Goal: Transaction & Acquisition: Book appointment/travel/reservation

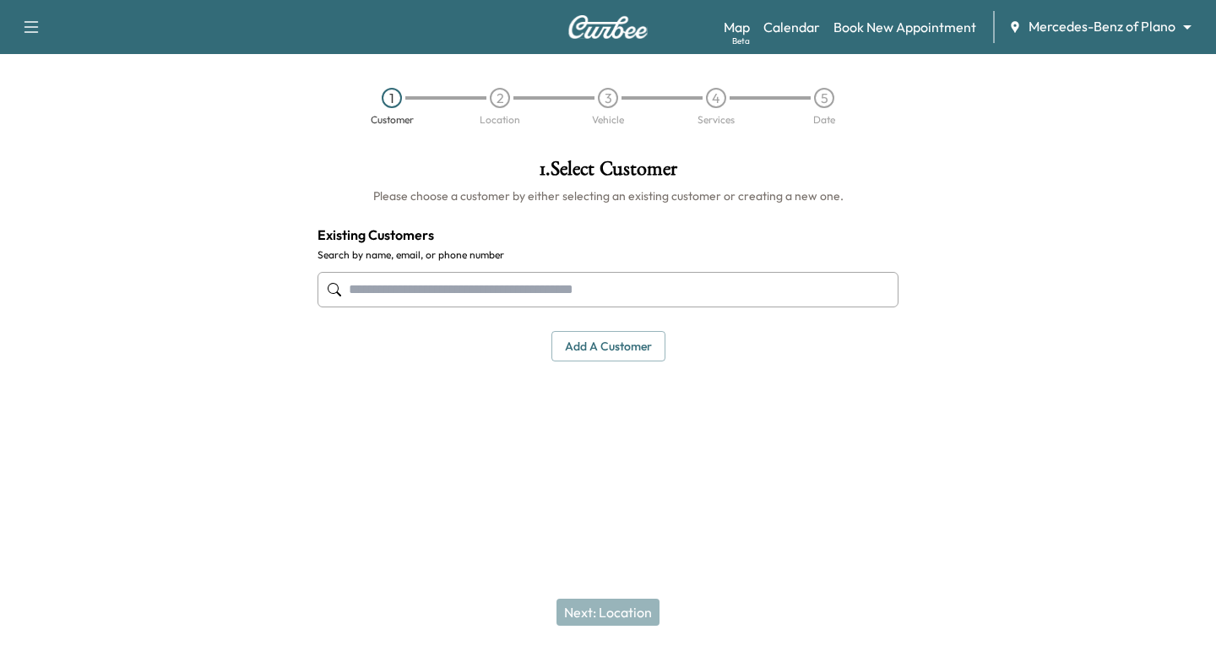
click at [358, 289] on input "text" at bounding box center [608, 289] width 581 height 35
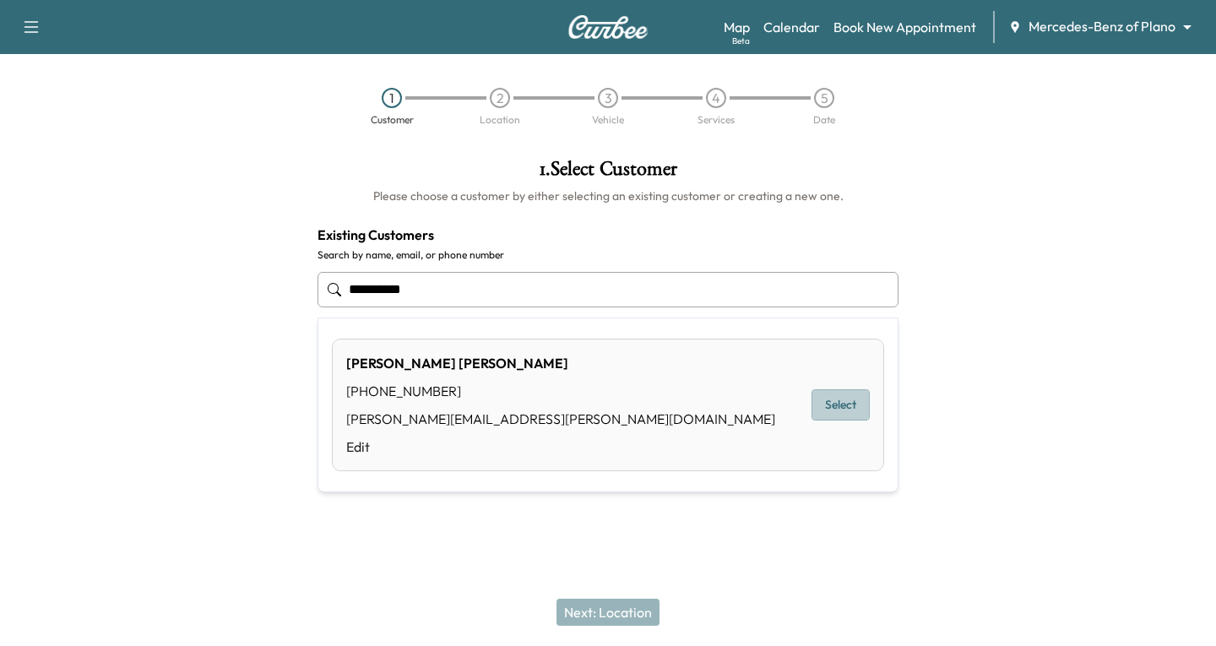
click at [842, 405] on button "Select" at bounding box center [841, 404] width 58 height 31
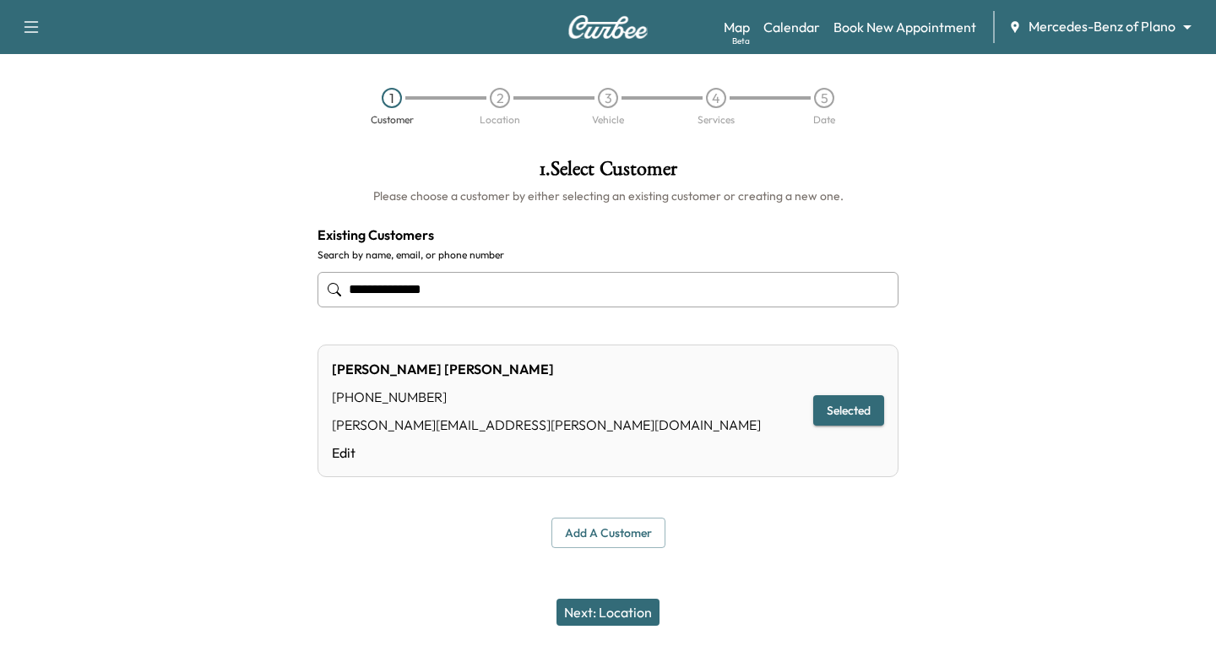
type input "**********"
click at [600, 612] on button "Next: Location" at bounding box center [608, 612] width 103 height 27
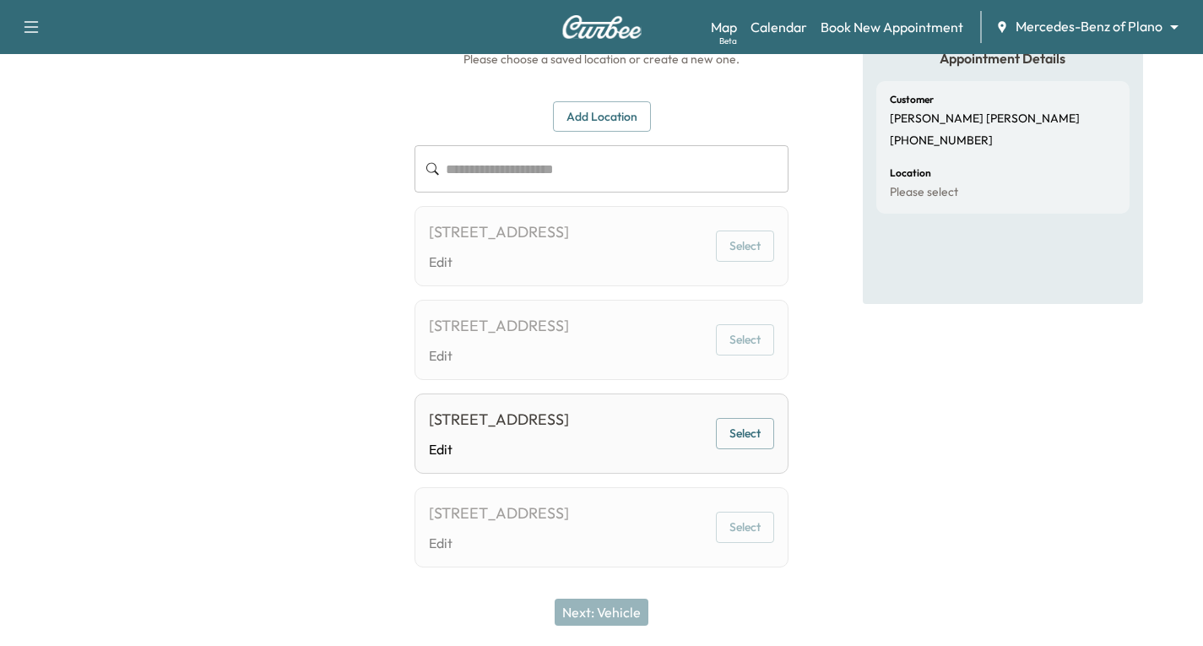
scroll to position [169, 0]
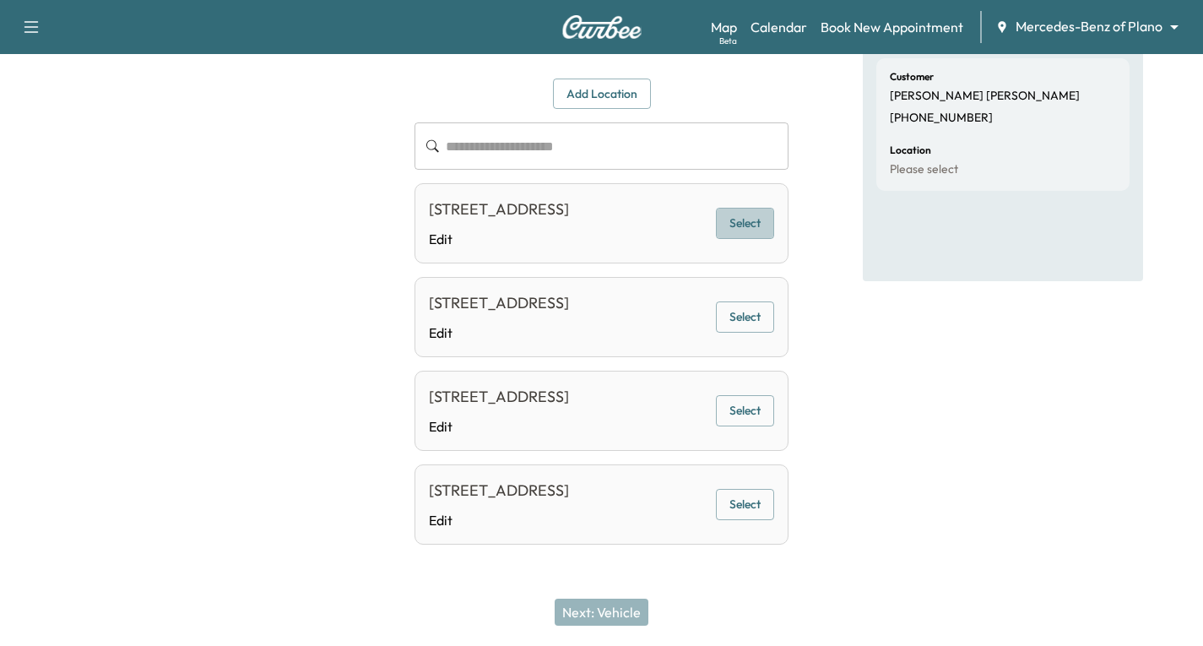
click at [748, 210] on button "Select" at bounding box center [745, 223] width 58 height 31
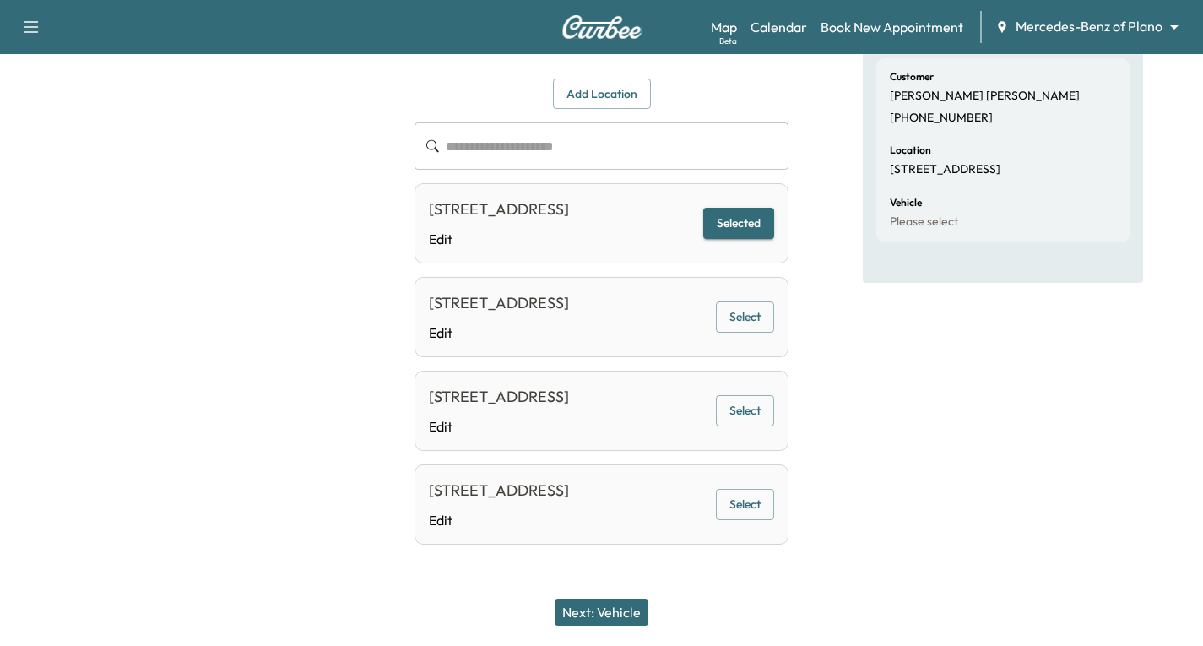
click at [590, 611] on button "Next: Vehicle" at bounding box center [602, 612] width 94 height 27
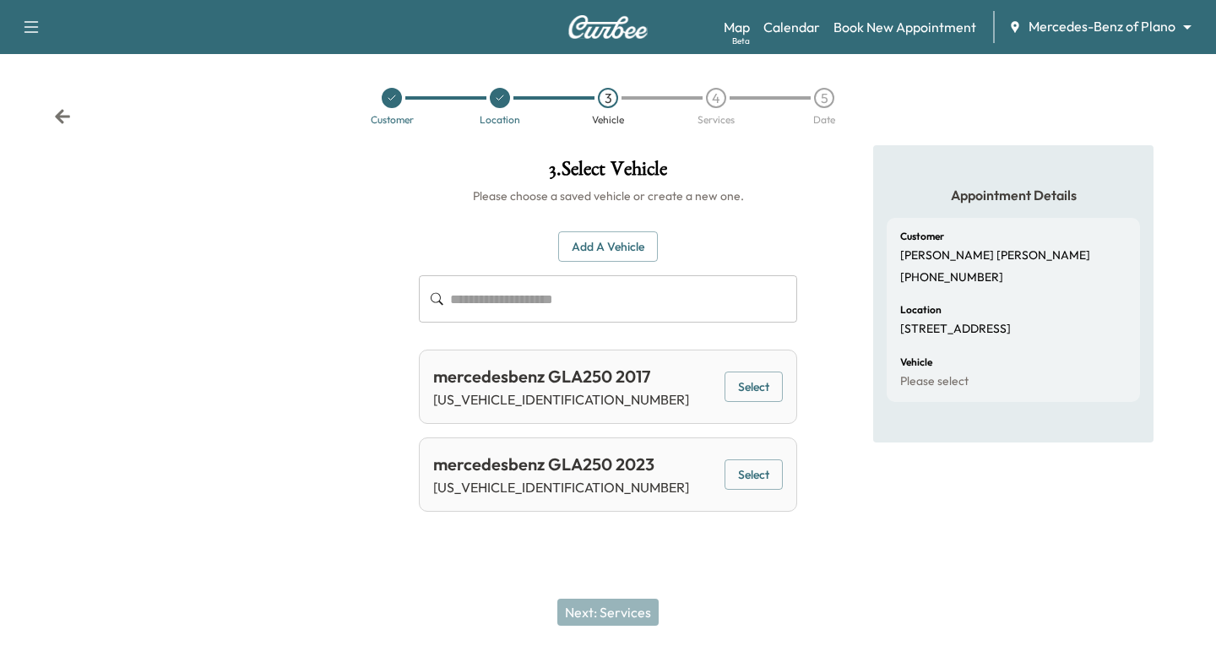
click at [752, 472] on button "Select" at bounding box center [754, 474] width 58 height 31
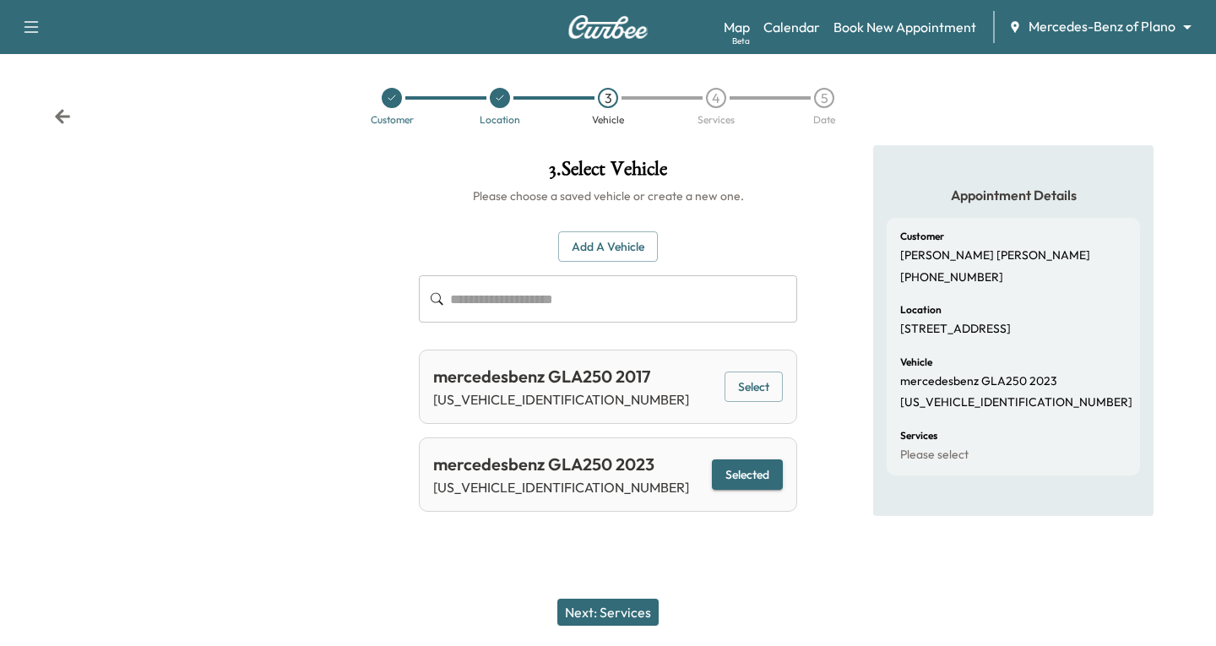
click at [607, 616] on button "Next: Services" at bounding box center [607, 612] width 101 height 27
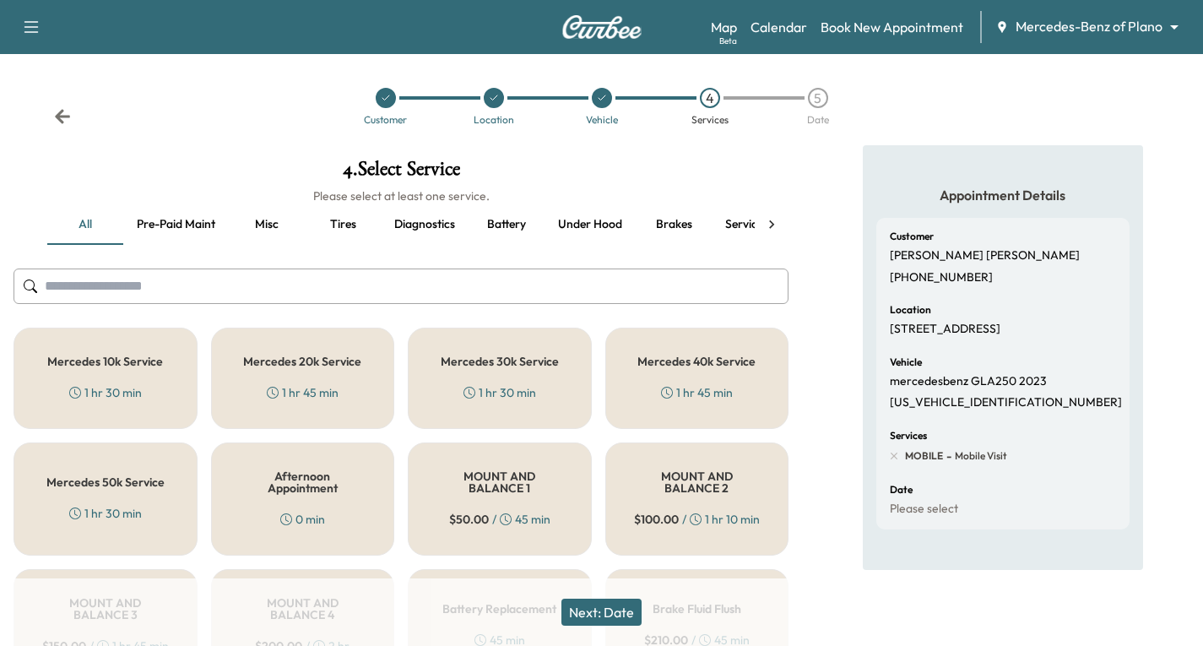
click at [524, 365] on h5 "Mercedes 30k Service" at bounding box center [500, 362] width 118 height 12
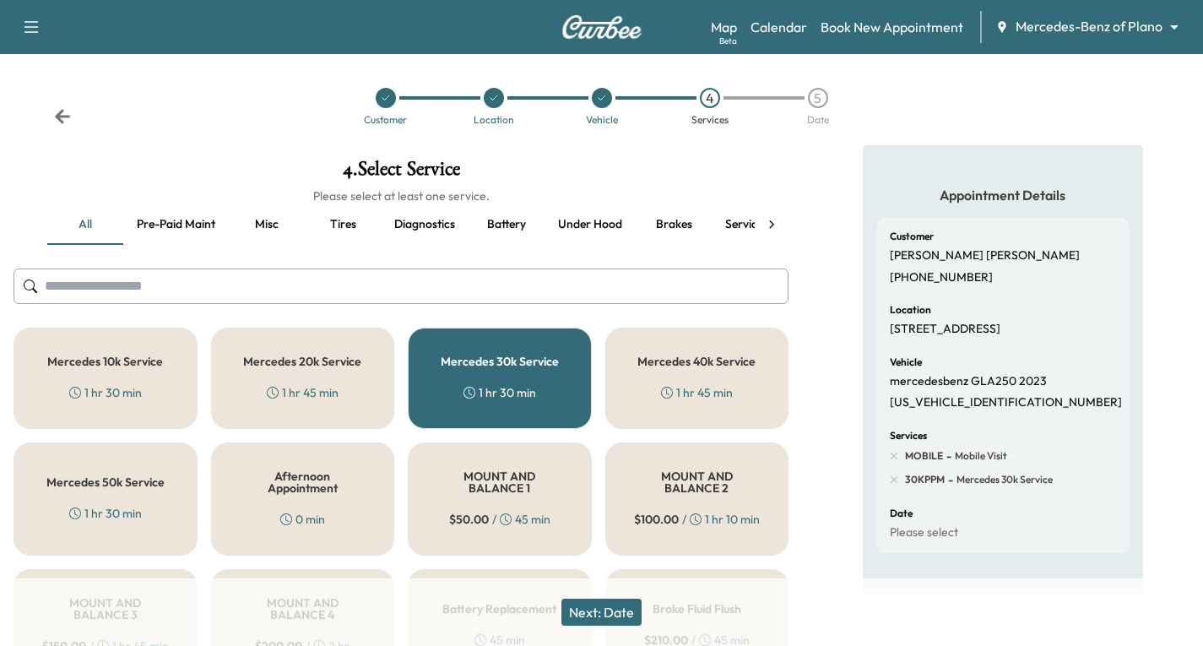
click at [582, 613] on button "Next: Date" at bounding box center [602, 612] width 80 height 27
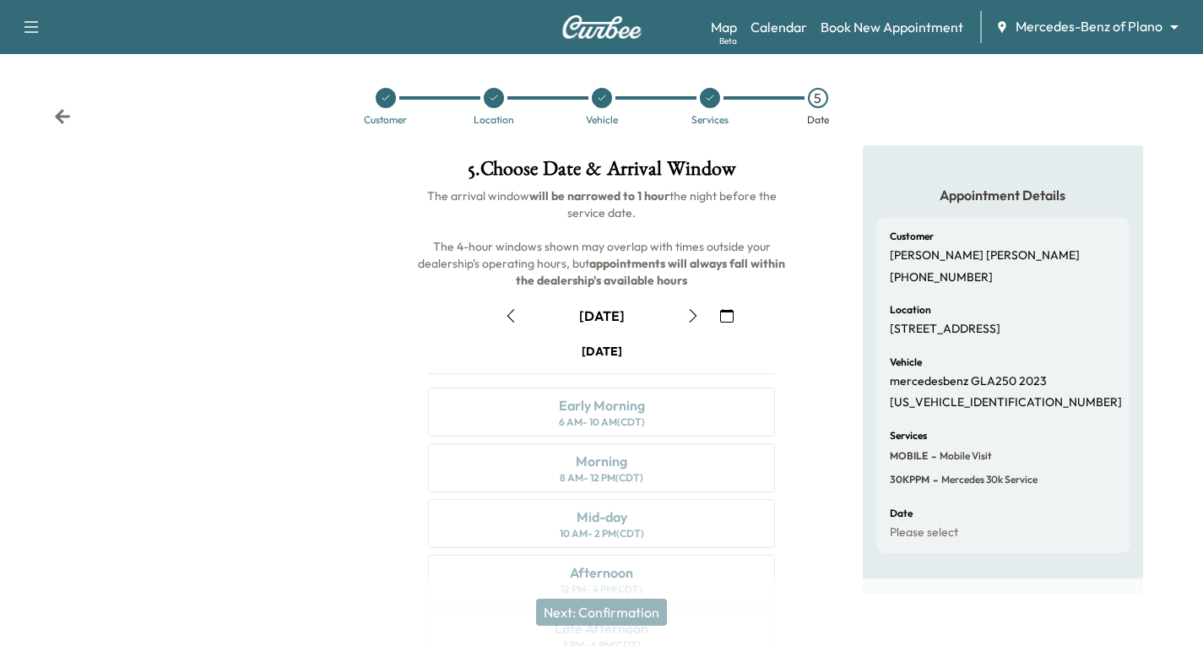
scroll to position [84, 0]
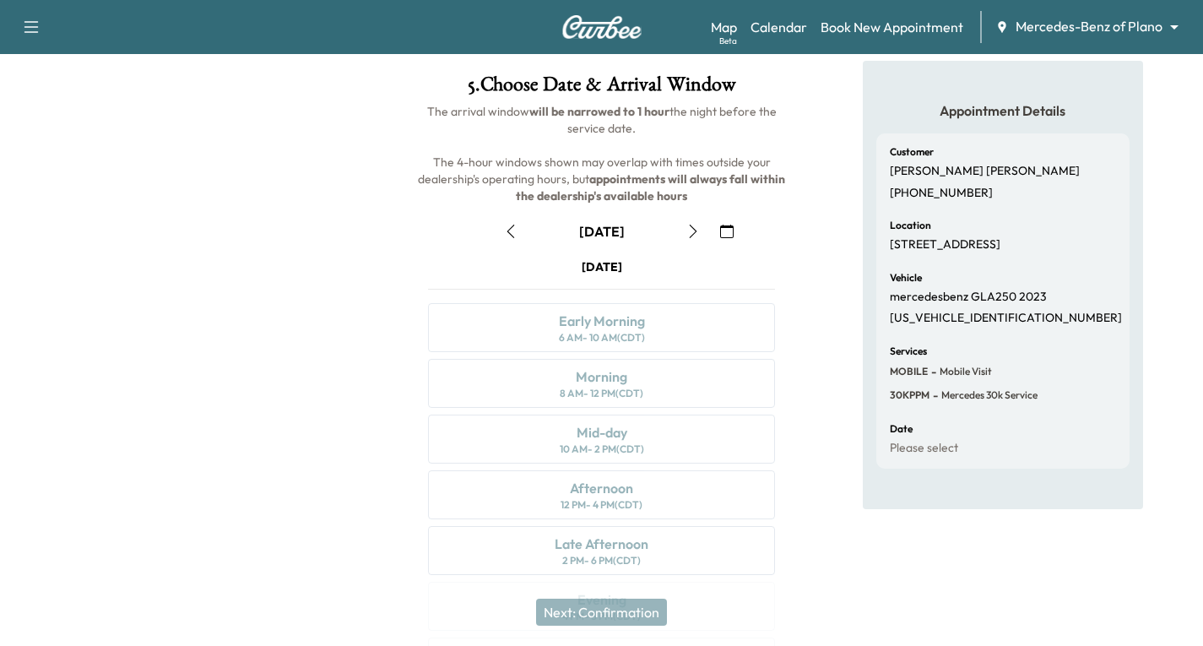
click at [687, 236] on icon "button" at bounding box center [694, 232] width 14 height 14
click at [690, 310] on div "[DATE] Early Morning 6 AM - 10 AM (CDT) Morning 8 AM - 12 PM (CDT) Mid-day 10 A…" at bounding box center [602, 475] width 374 height 435
click at [688, 230] on icon "button" at bounding box center [694, 232] width 14 height 14
click at [689, 231] on icon "button" at bounding box center [694, 232] width 14 height 14
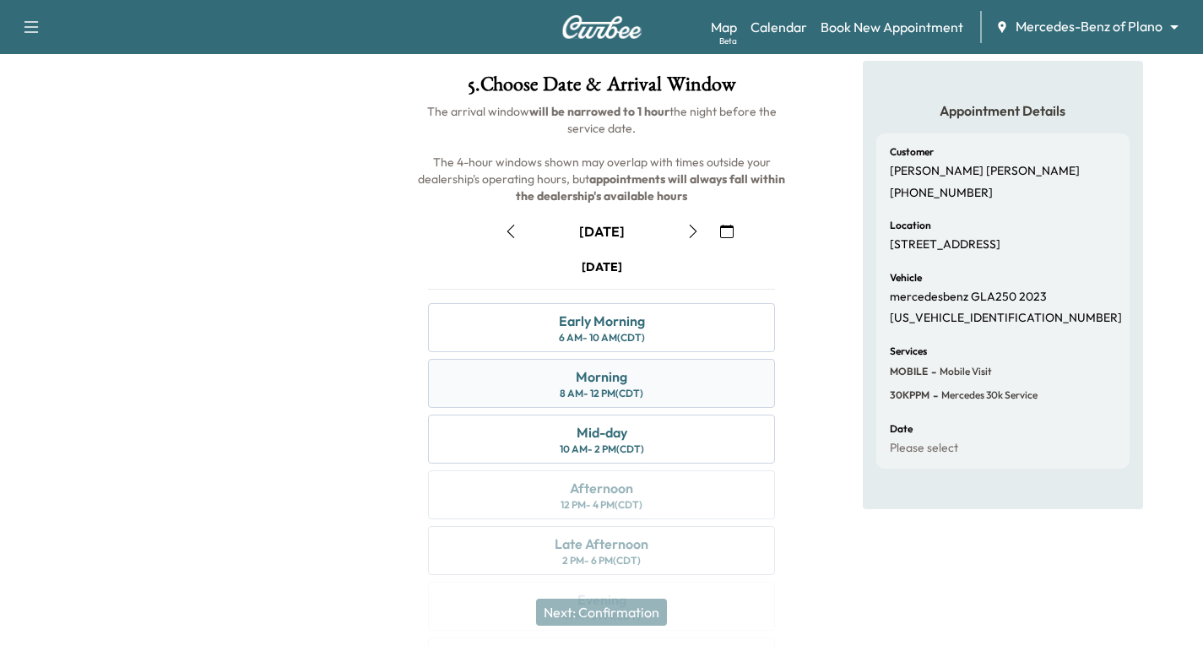
click at [679, 376] on div "Morning 8 AM - 12 PM (CDT)" at bounding box center [601, 383] width 347 height 49
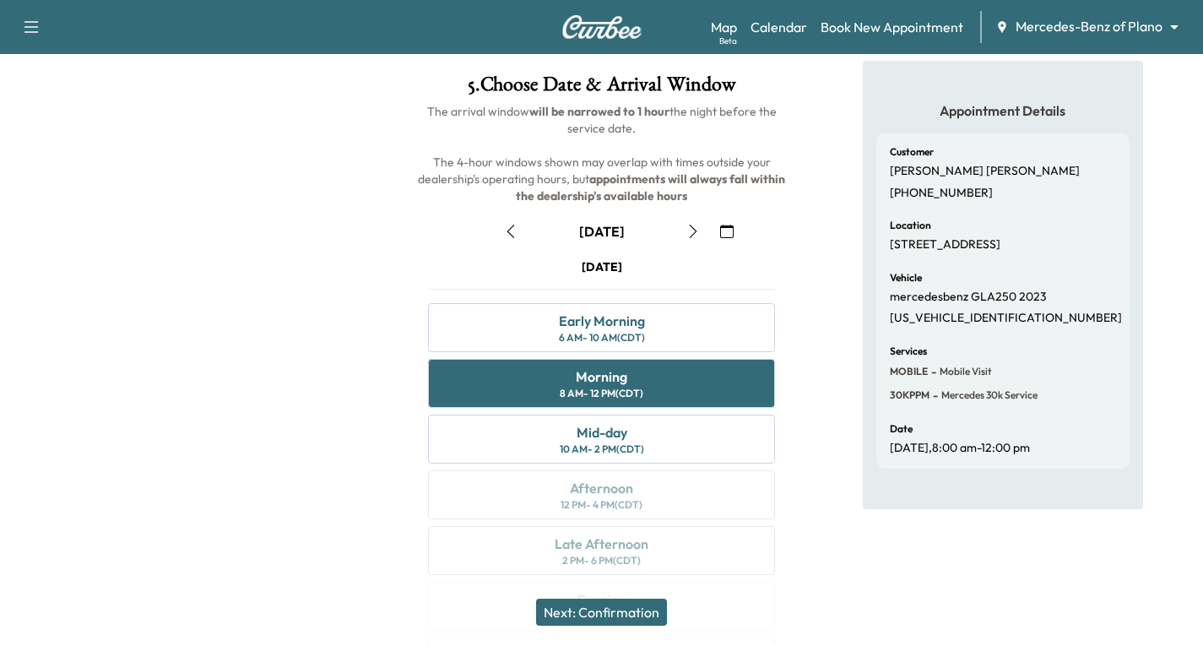
click at [563, 607] on button "Next: Confirmation" at bounding box center [601, 612] width 131 height 27
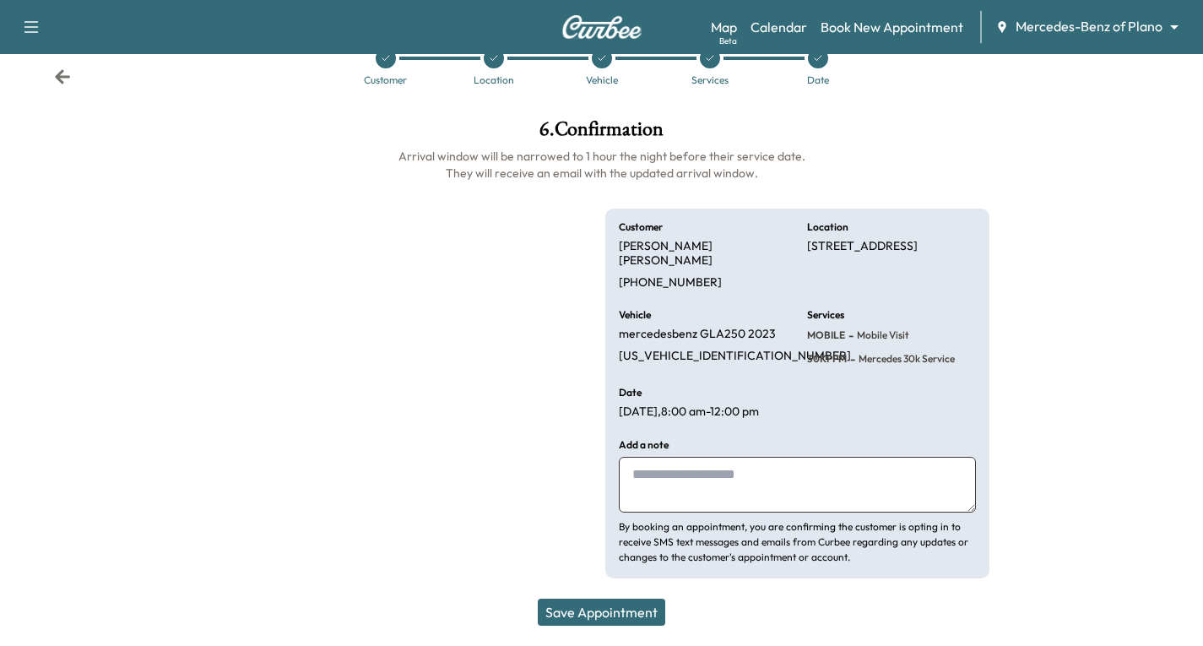
scroll to position [24, 0]
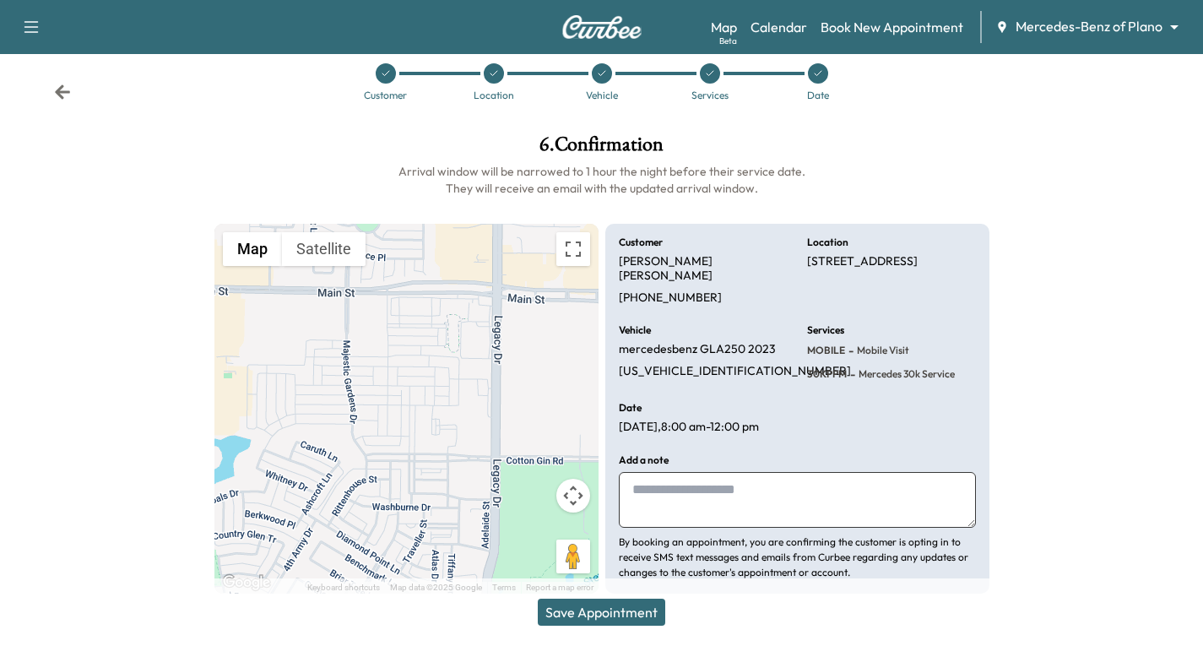
click at [602, 613] on button "Save Appointment" at bounding box center [602, 612] width 128 height 27
